Goal: Information Seeking & Learning: Learn about a topic

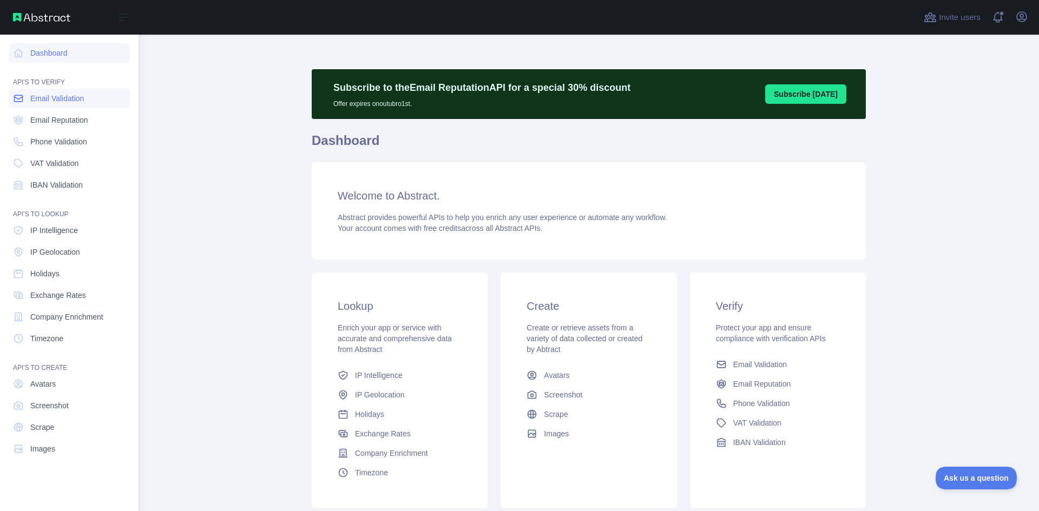
click at [41, 101] on span "Email Validation" at bounding box center [57, 98] width 54 height 11
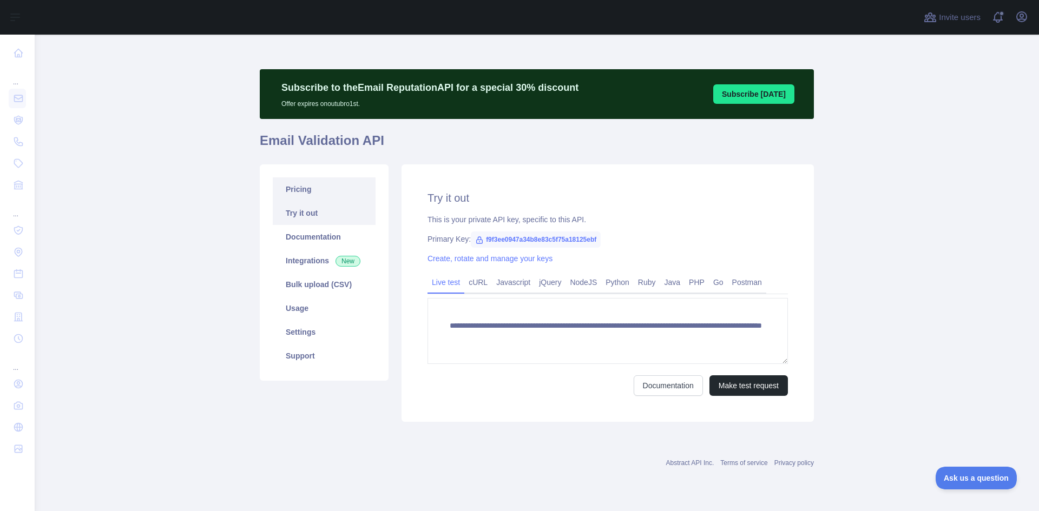
click at [325, 193] on link "Pricing" at bounding box center [324, 190] width 103 height 24
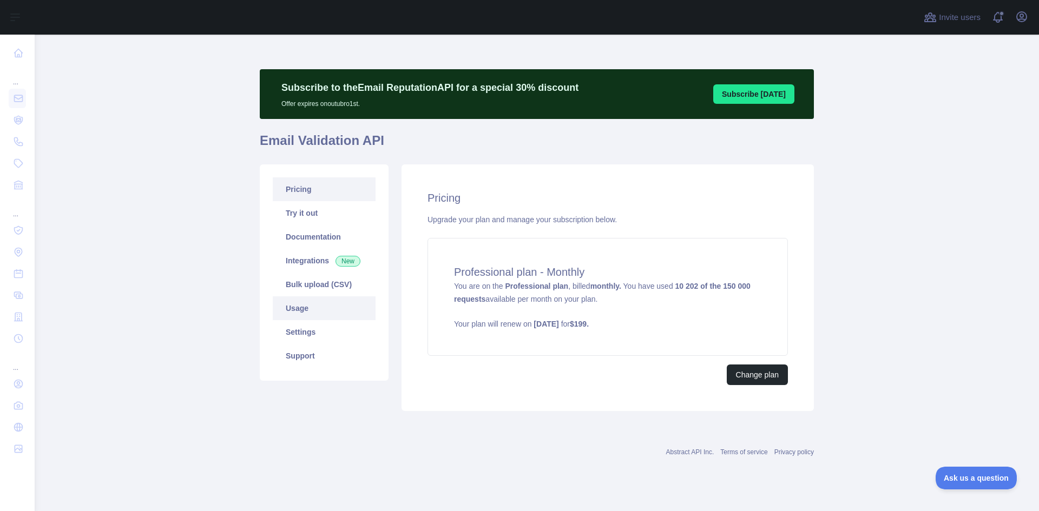
click at [305, 314] on link "Usage" at bounding box center [324, 309] width 103 height 24
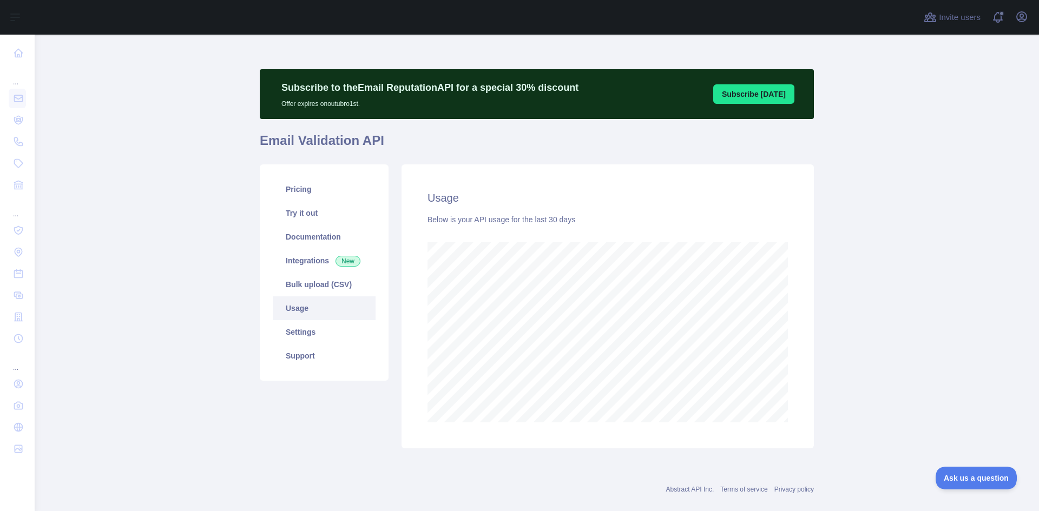
scroll to position [477, 996]
click at [341, 192] on link "Pricing" at bounding box center [324, 190] width 103 height 24
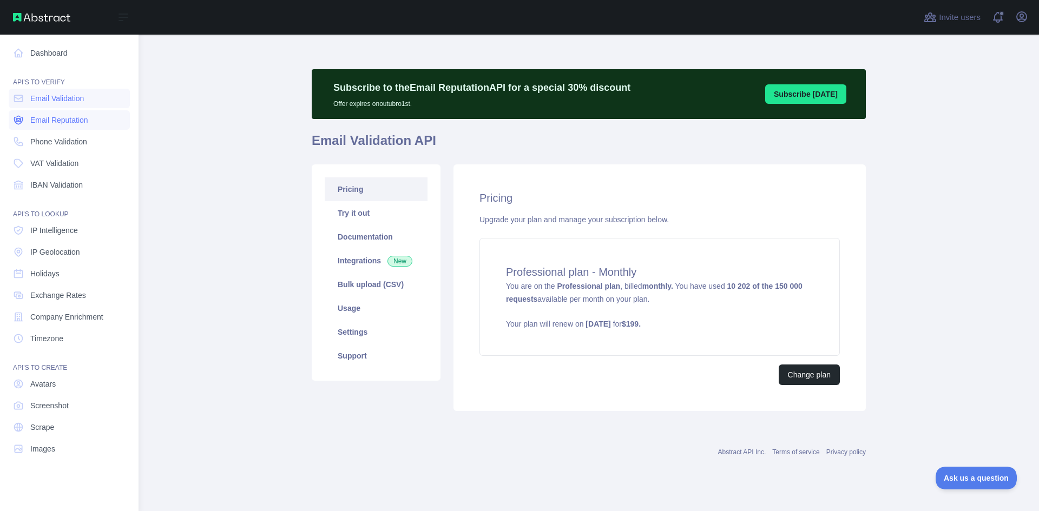
click at [61, 124] on span "Email Reputation" at bounding box center [59, 120] width 58 height 11
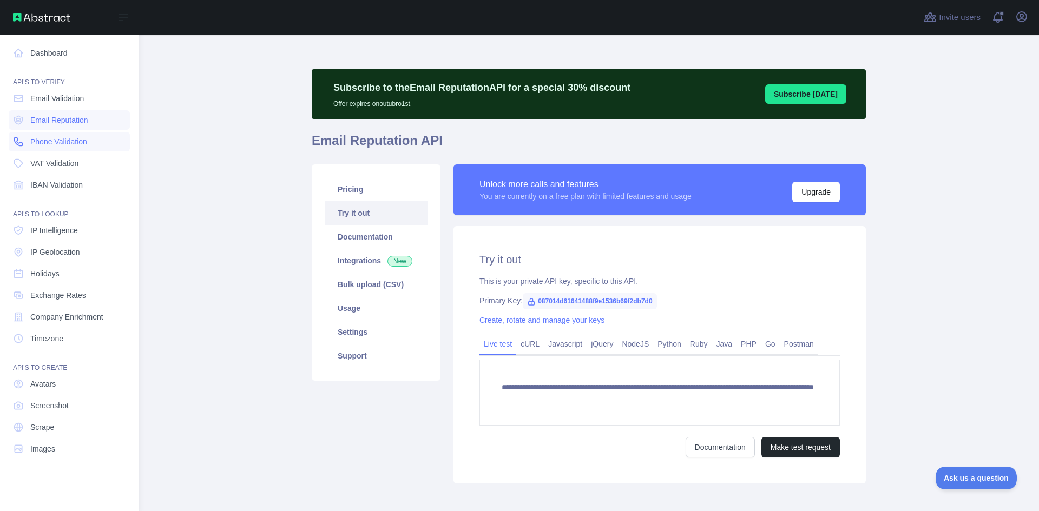
click at [63, 143] on span "Phone Validation" at bounding box center [58, 141] width 57 height 11
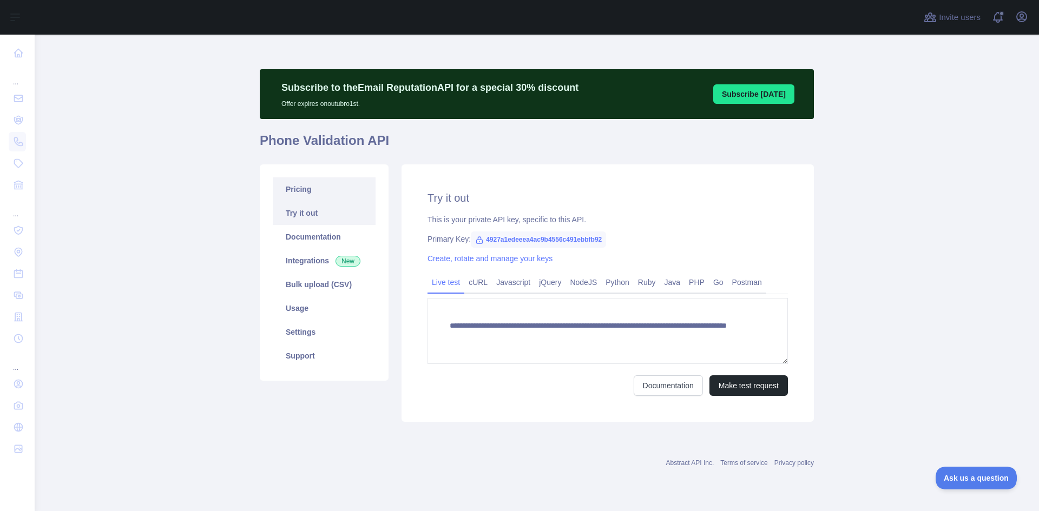
click at [344, 193] on link "Pricing" at bounding box center [324, 190] width 103 height 24
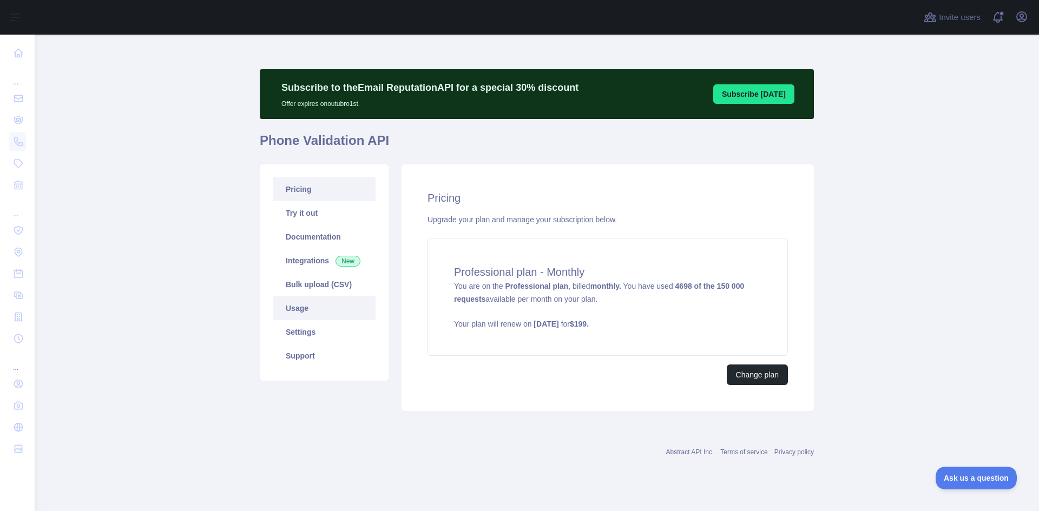
click at [304, 315] on link "Usage" at bounding box center [324, 309] width 103 height 24
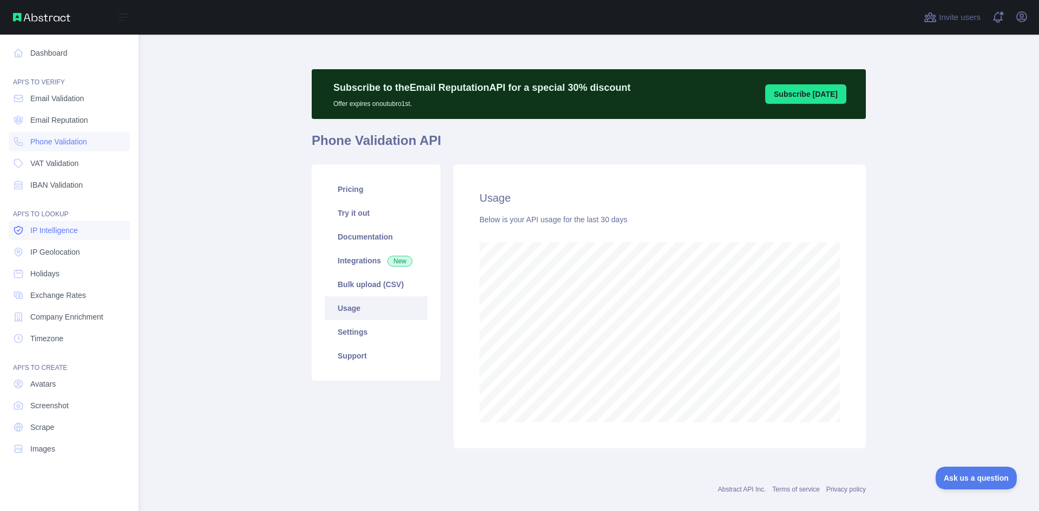
scroll to position [540761, 540345]
click at [65, 58] on link "Dashboard" at bounding box center [69, 52] width 121 height 19
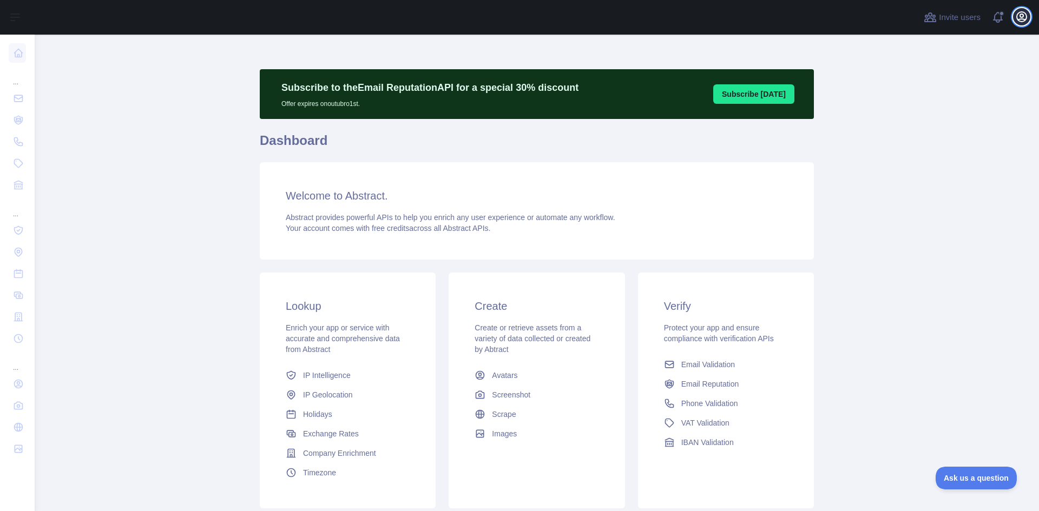
click at [1019, 21] on icon "button" at bounding box center [1022, 17] width 10 height 10
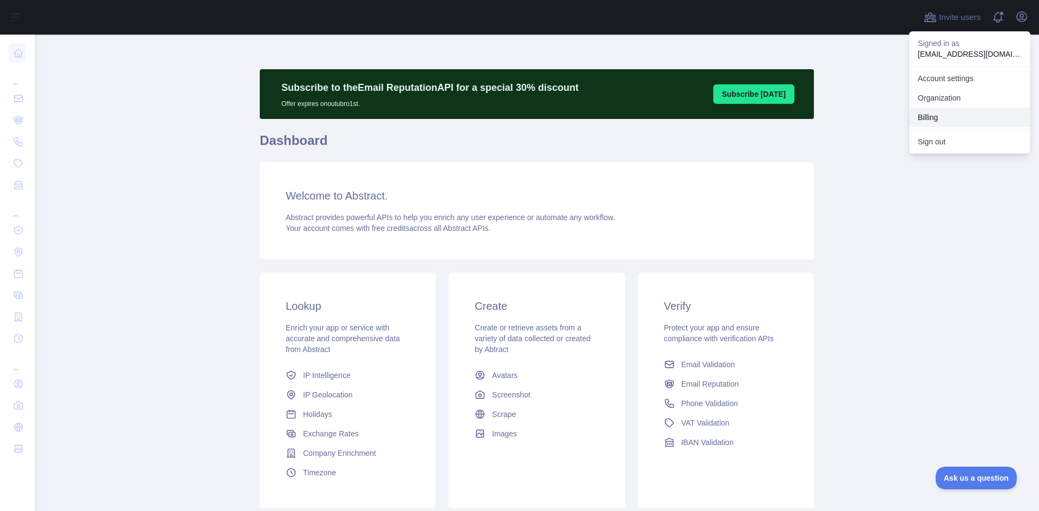
click at [942, 113] on button "Billing" at bounding box center [969, 117] width 121 height 19
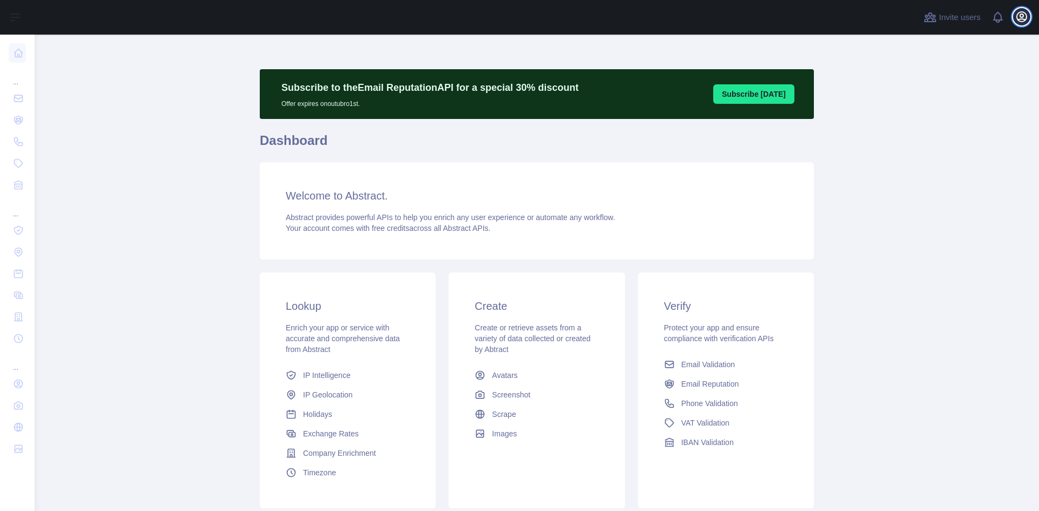
click at [1019, 22] on icon "button" at bounding box center [1021, 16] width 13 height 13
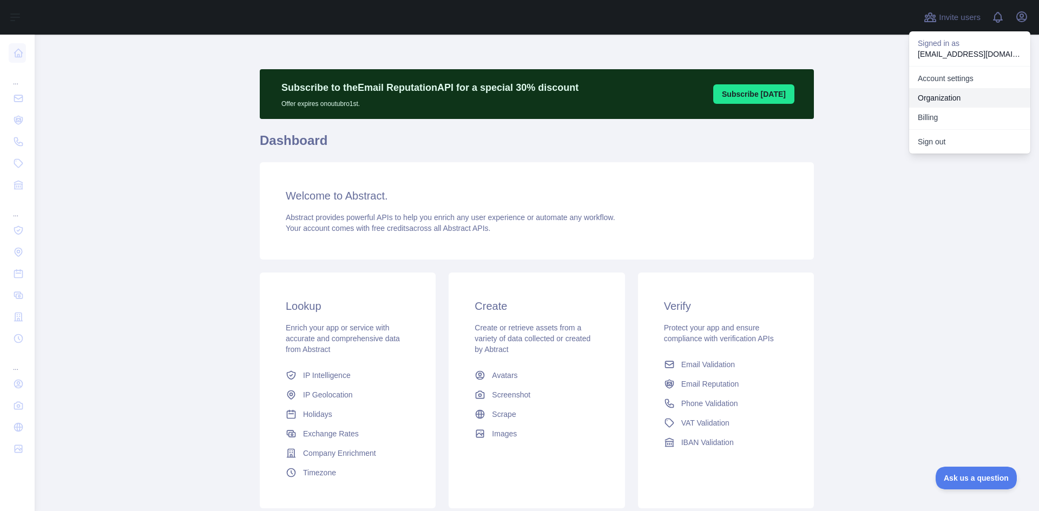
click at [957, 99] on link "Organization" at bounding box center [969, 97] width 121 height 19
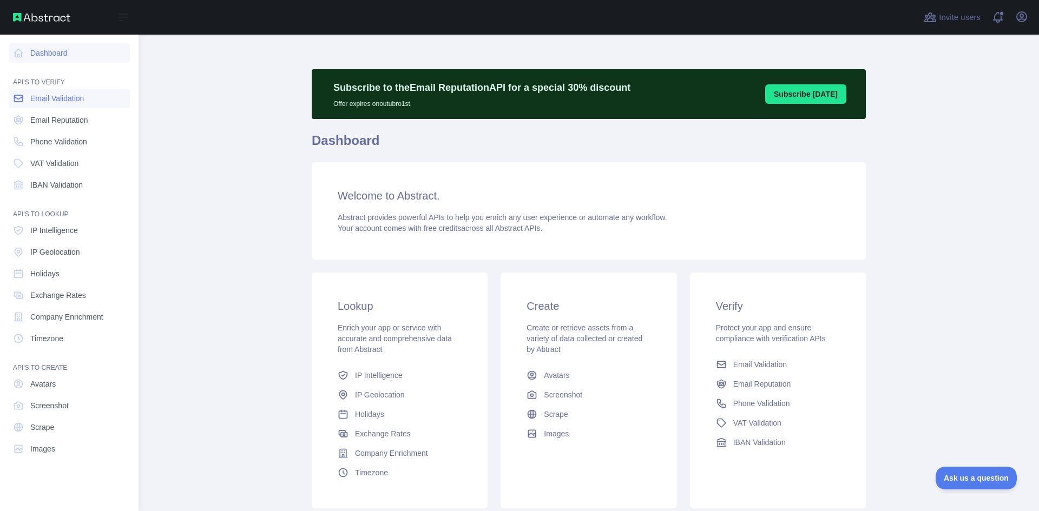
click at [80, 94] on span "Email Validation" at bounding box center [57, 98] width 54 height 11
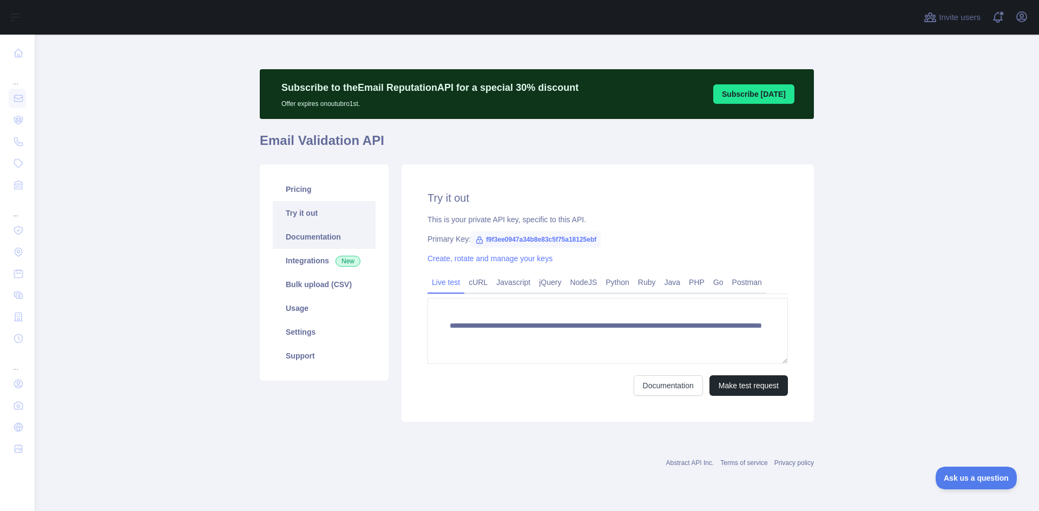
click at [351, 239] on link "Documentation" at bounding box center [324, 237] width 103 height 24
click at [328, 307] on link "Usage" at bounding box center [324, 309] width 103 height 24
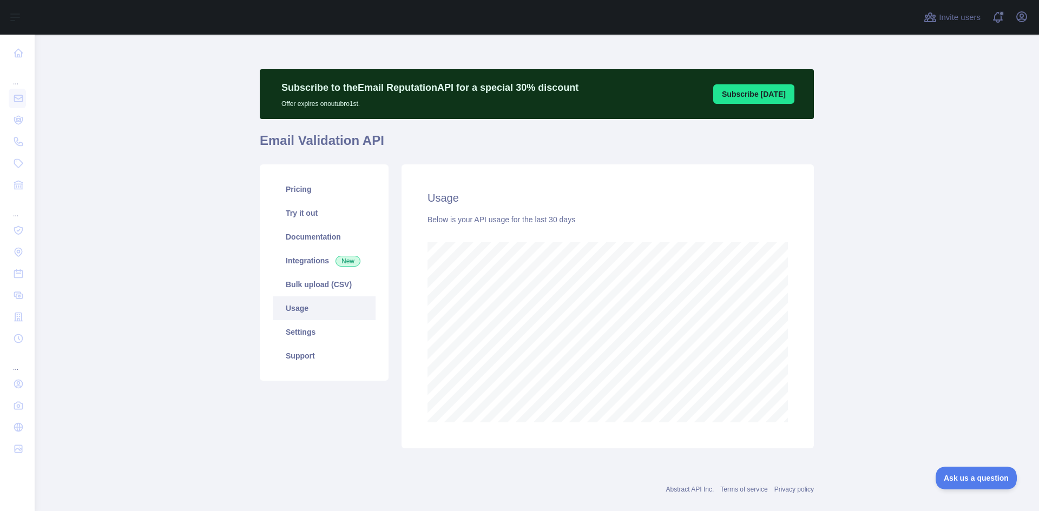
scroll to position [477, 996]
click at [318, 334] on link "Settings" at bounding box center [324, 332] width 103 height 24
